Goal: Information Seeking & Learning: Learn about a topic

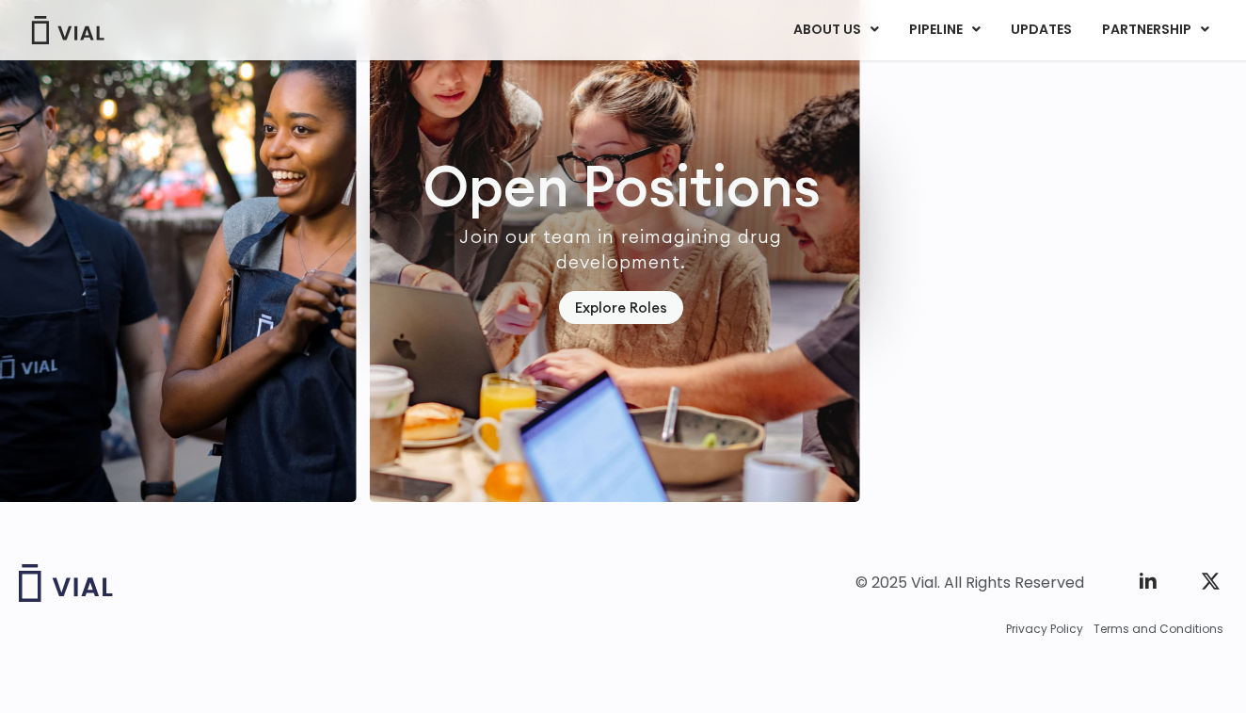
scroll to position [5478, 2]
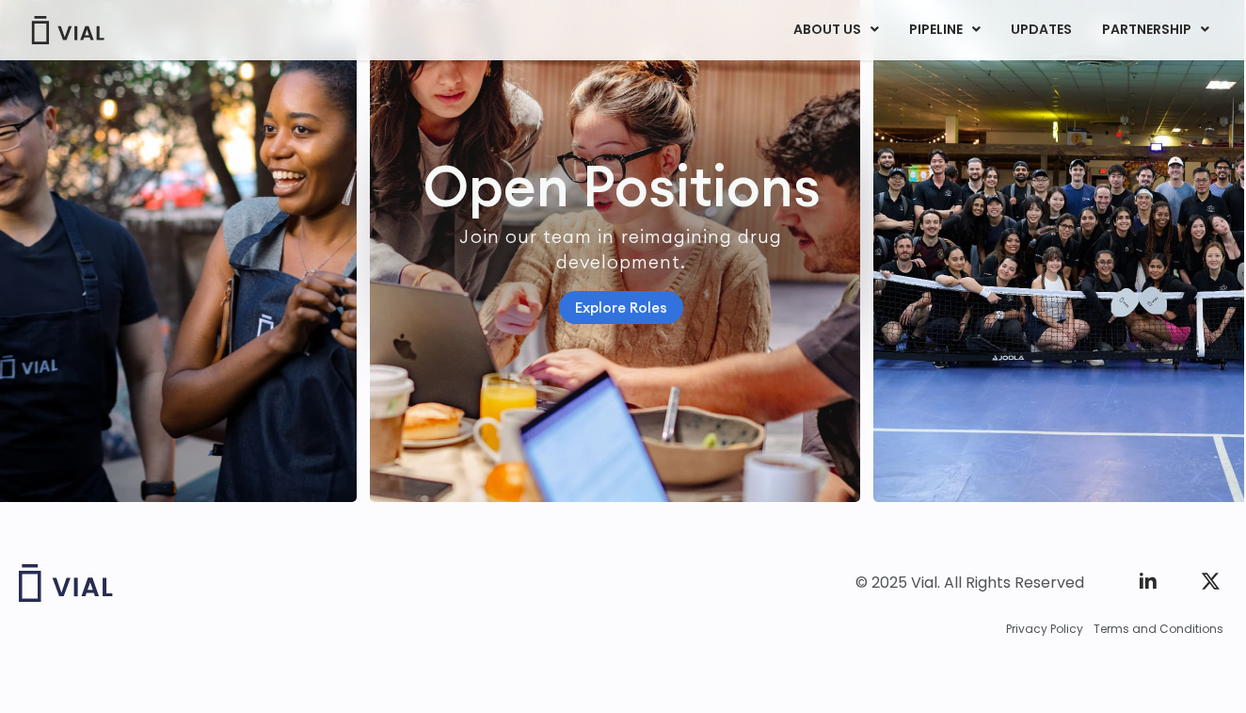
click at [637, 295] on link "Explore Roles" at bounding box center [621, 307] width 124 height 33
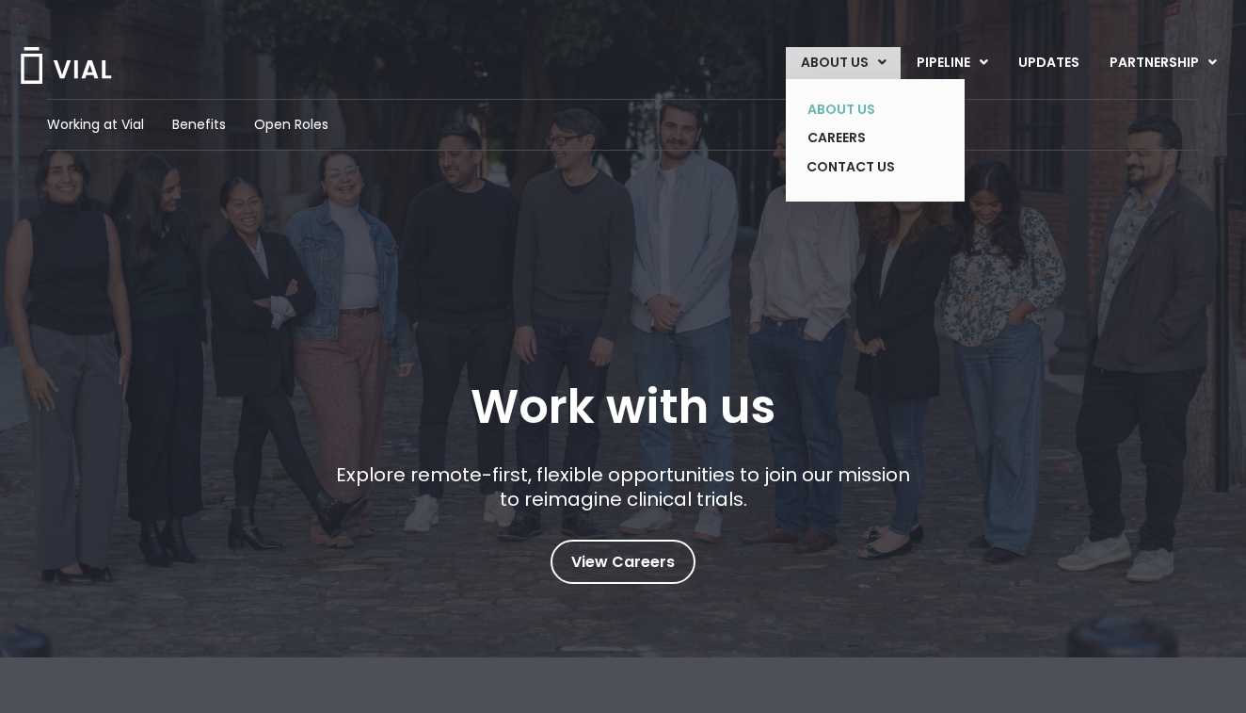
click at [843, 105] on link "ABOUT US" at bounding box center [861, 109] width 137 height 29
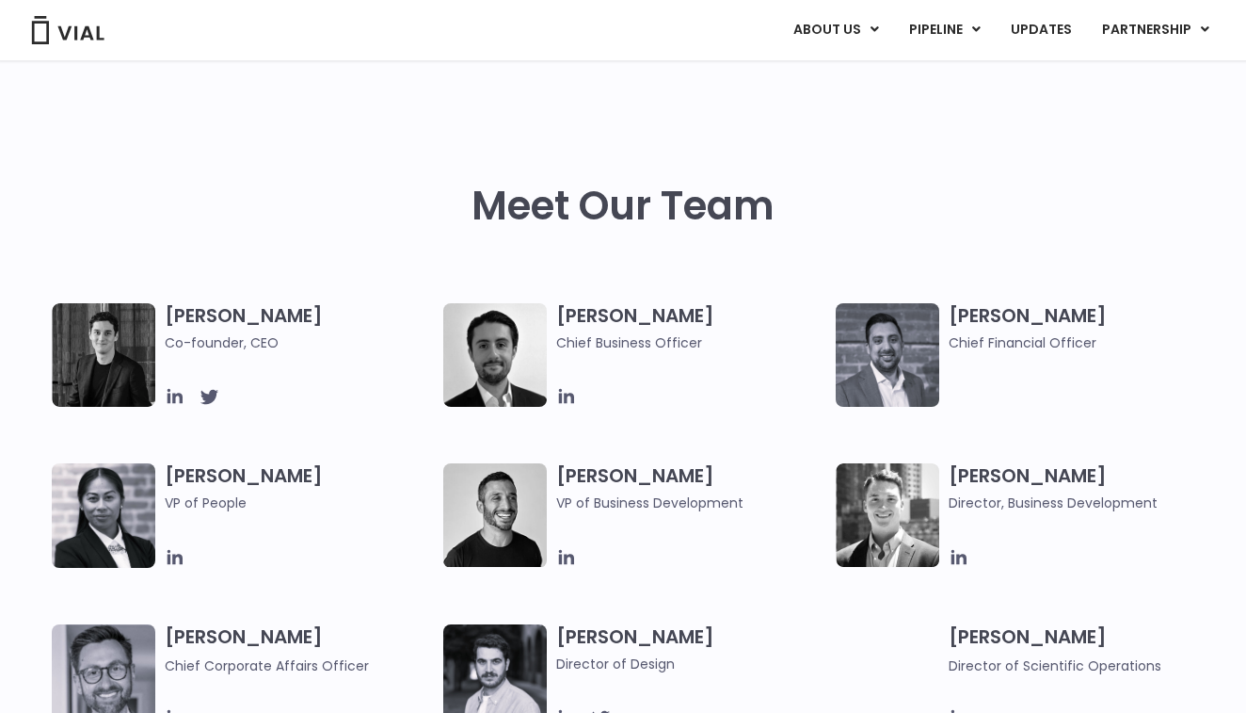
scroll to position [798, 0]
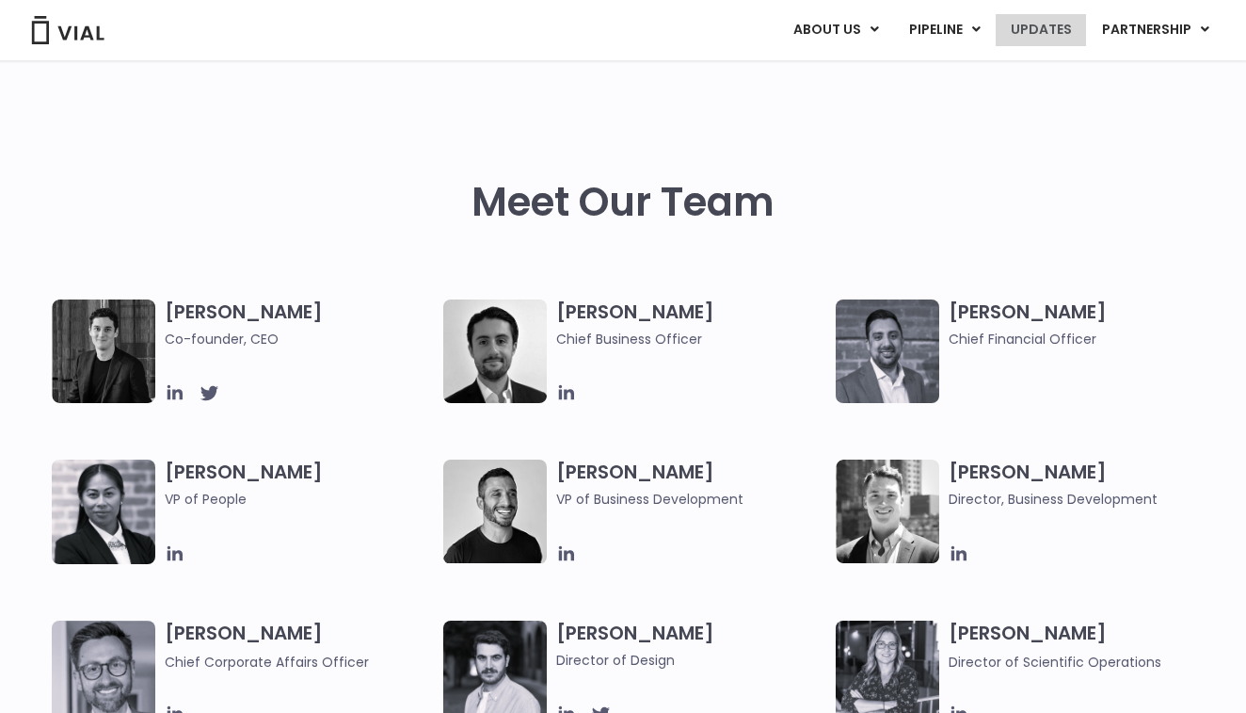
click at [1066, 29] on link "UPDATES" at bounding box center [1041, 30] width 90 height 32
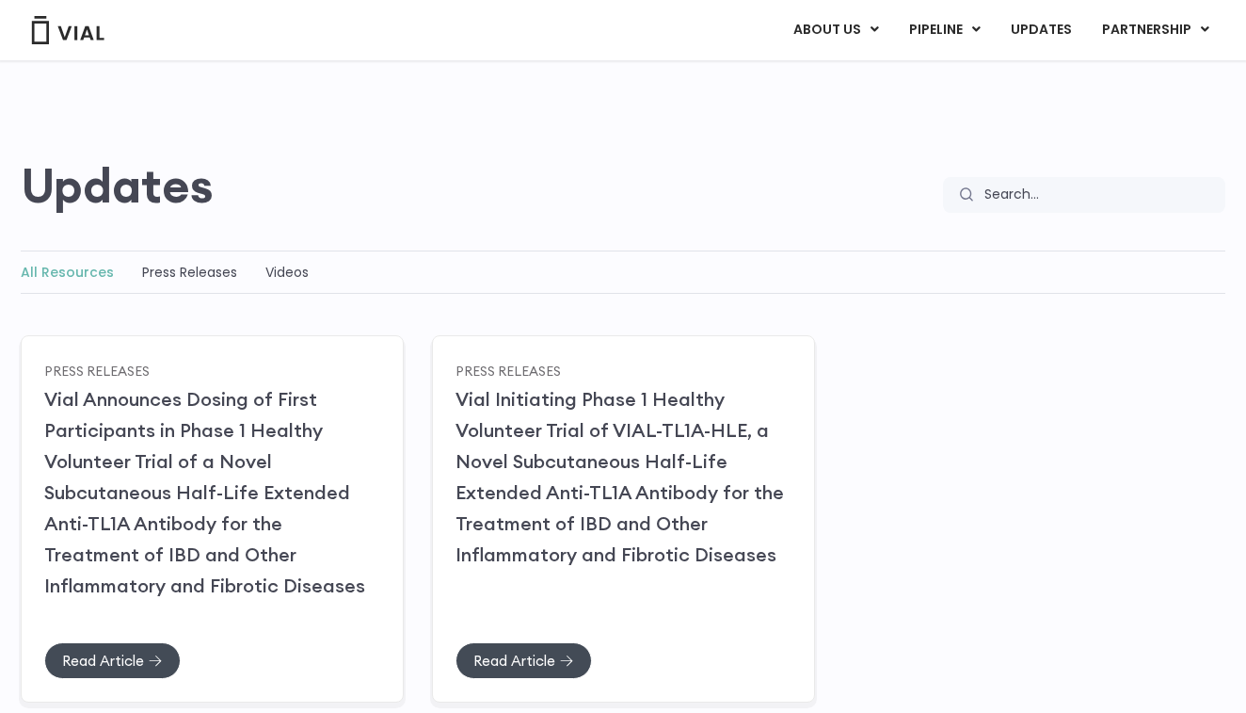
scroll to position [75, 0]
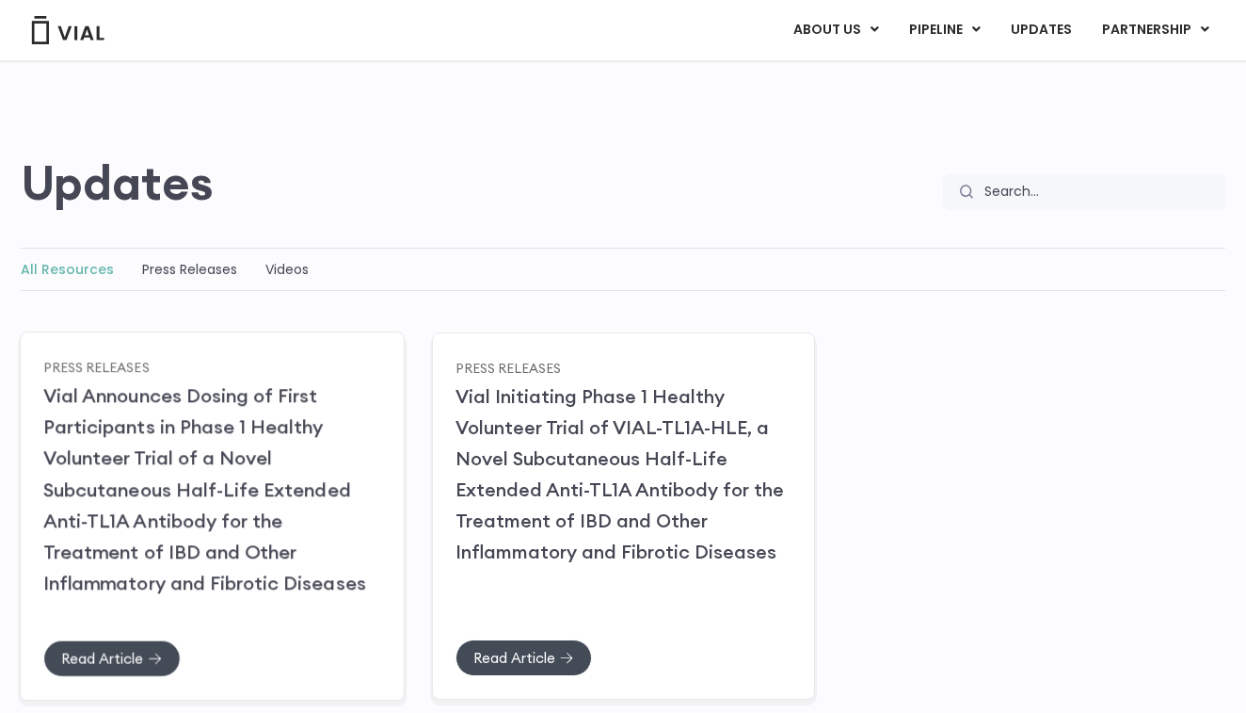
click at [291, 494] on link "Vial Announces Dosing of First Participants in Phase 1 Healthy Volunteer Trial …" at bounding box center [204, 488] width 323 height 211
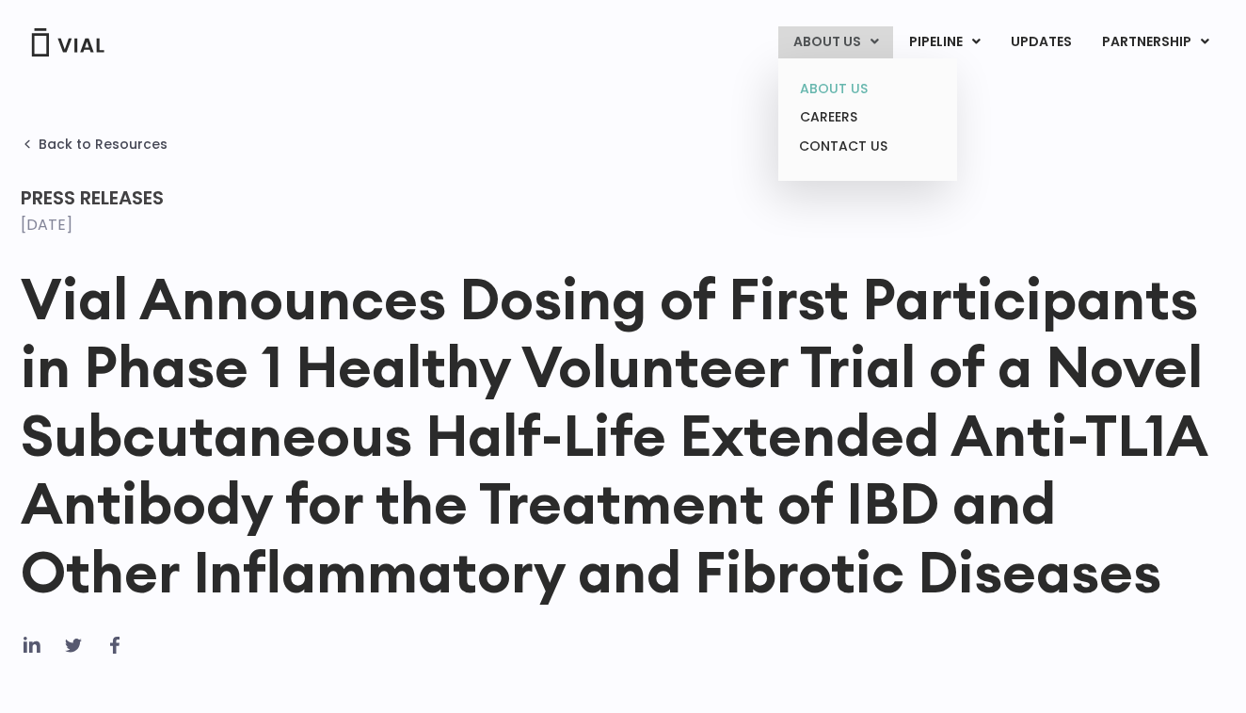
click at [830, 88] on link "ABOUT US" at bounding box center [867, 88] width 165 height 29
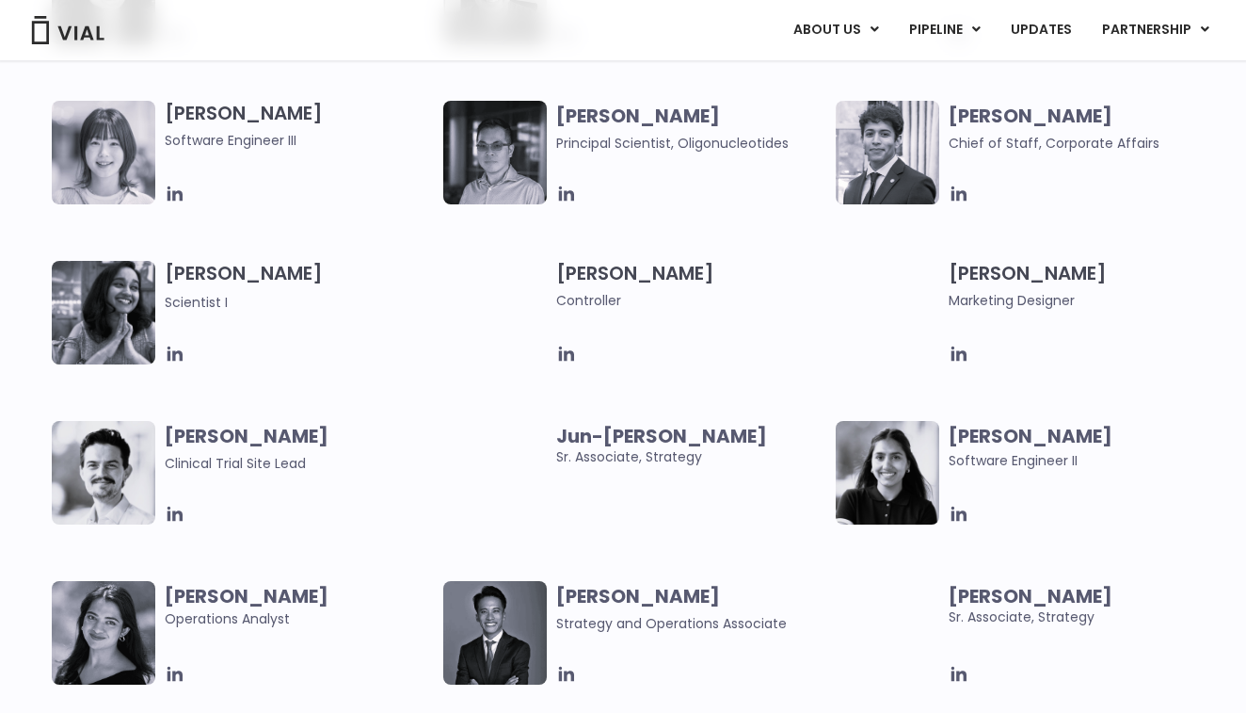
scroll to position [3353, 0]
